Goal: Transaction & Acquisition: Purchase product/service

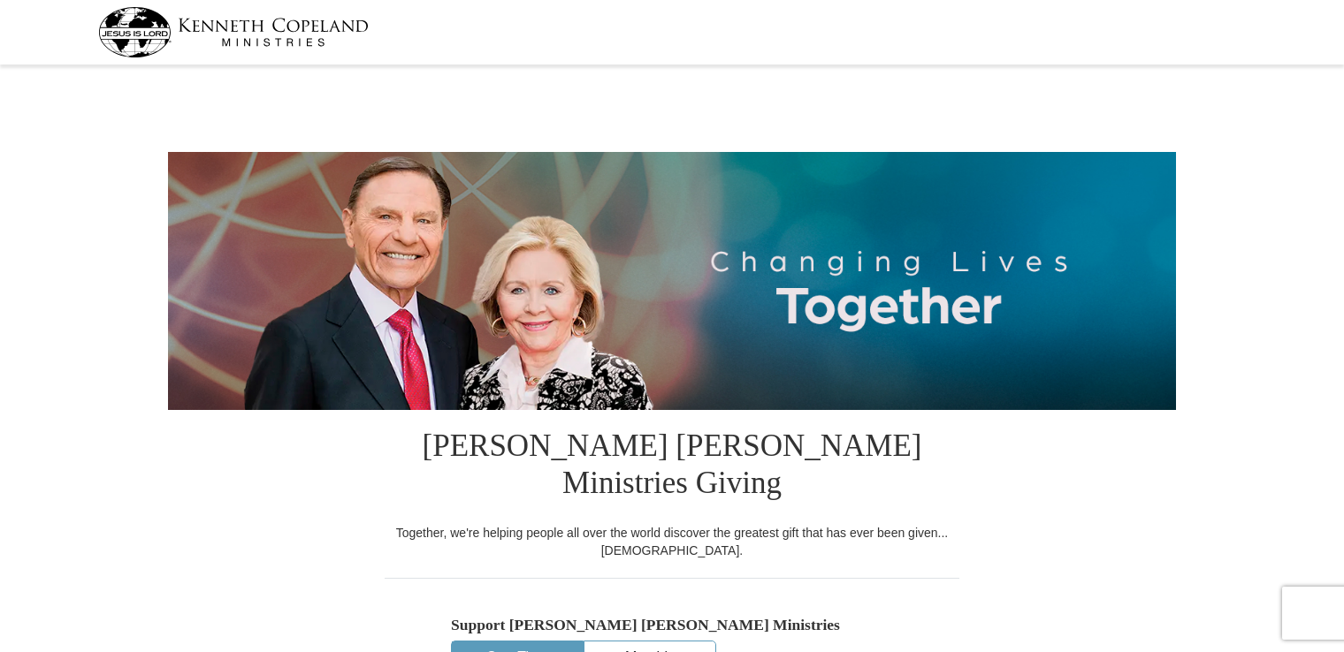
select select "TX"
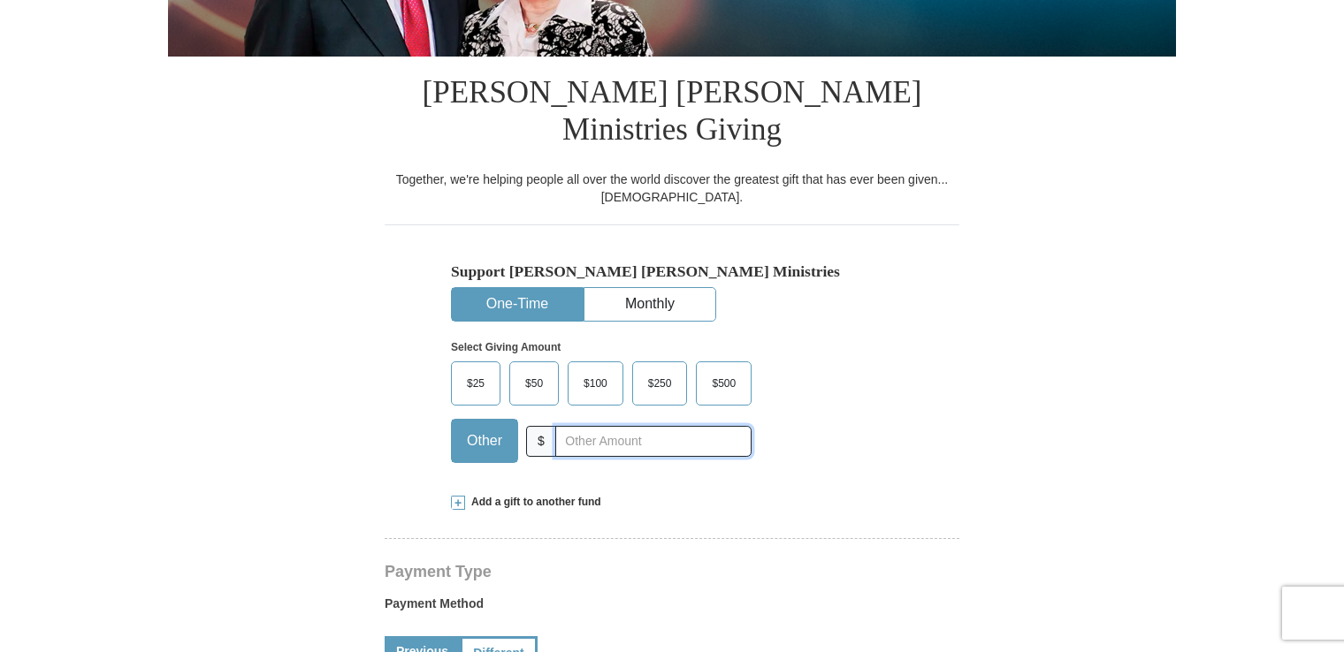
click at [581, 426] on input "text" at bounding box center [653, 441] width 196 height 31
click at [540, 370] on span "$50" at bounding box center [533, 383] width 35 height 27
click at [0, 0] on input "$50" at bounding box center [0, 0] width 0 height 0
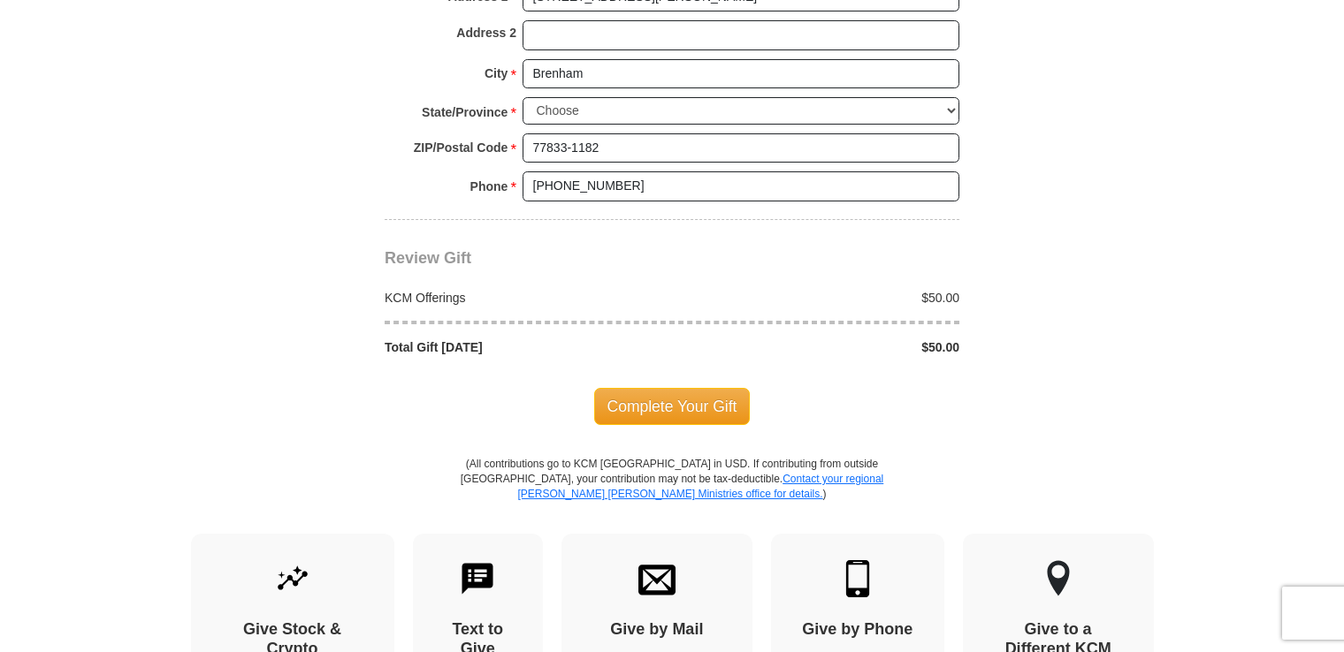
scroll to position [1503, 0]
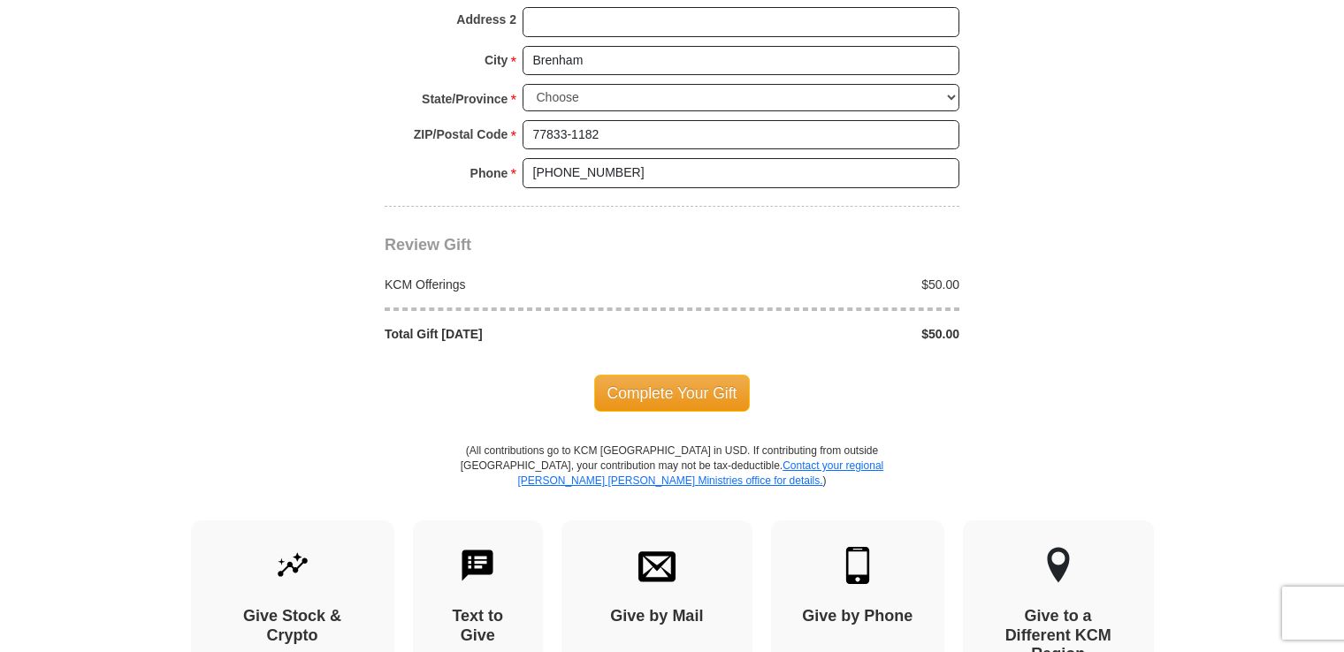
click at [678, 375] on span "Complete Your Gift" at bounding box center [672, 393] width 156 height 37
